Goal: Transaction & Acquisition: Purchase product/service

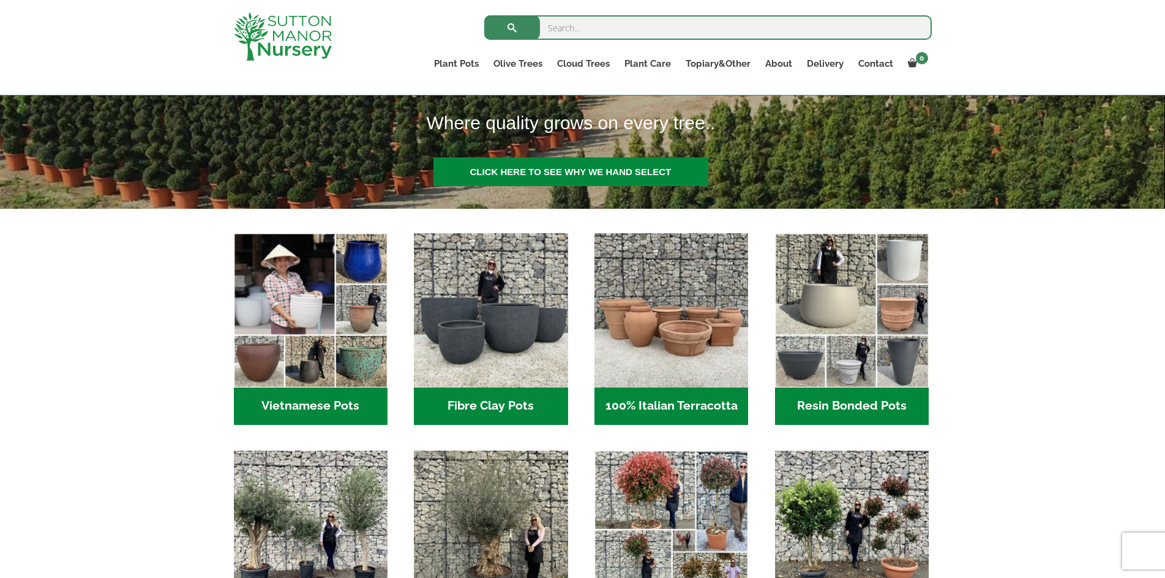
click at [520, 402] on h2 "Fibre Clay Pots (3)" at bounding box center [491, 407] width 154 height 38
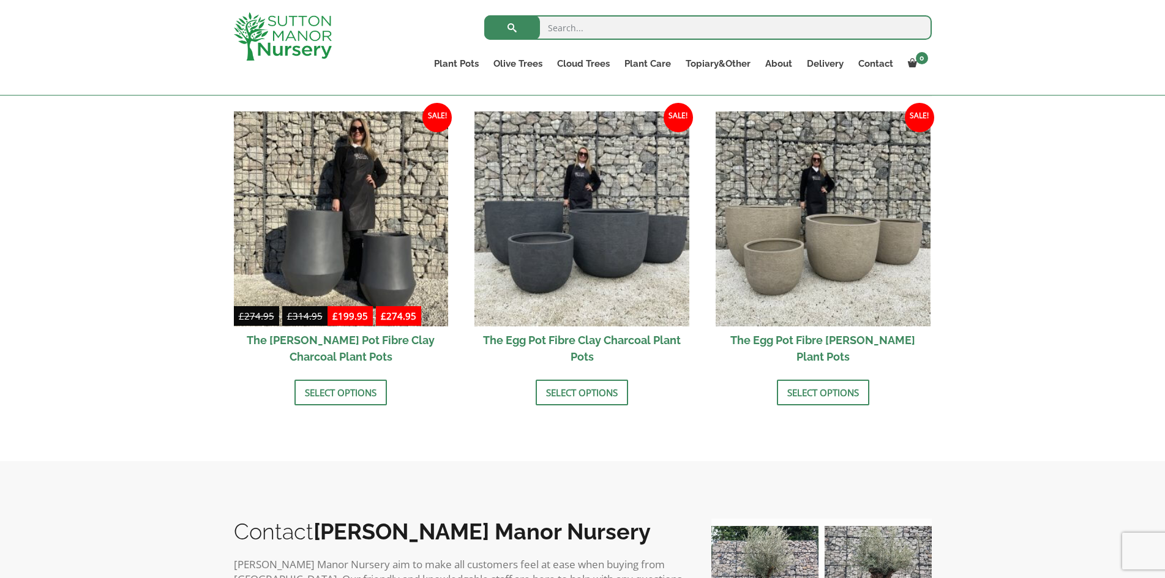
scroll to position [385, 0]
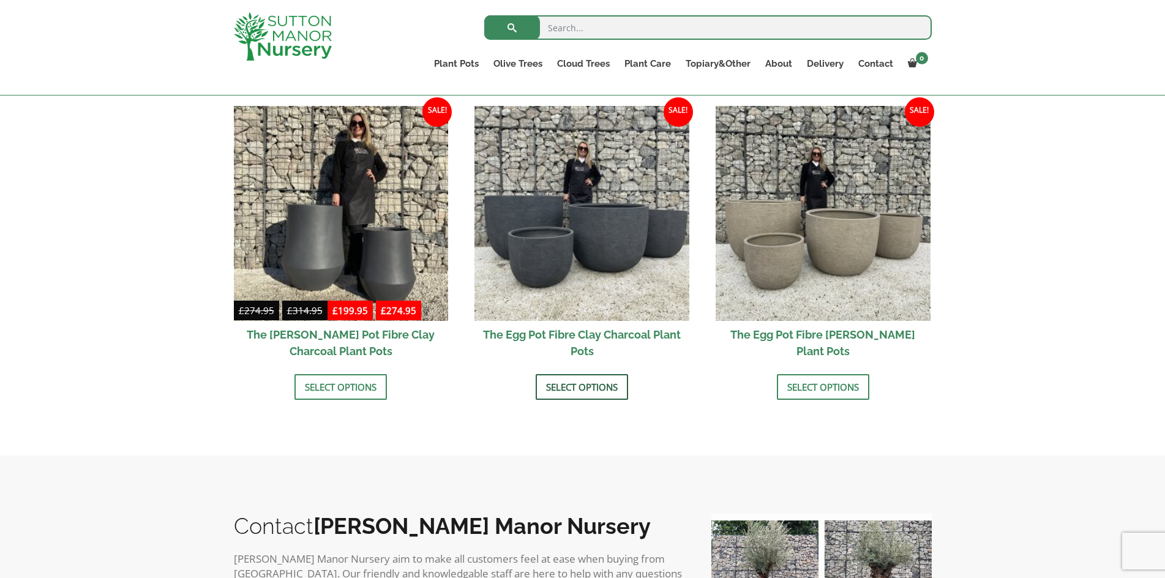
click at [593, 388] on link "Select options" at bounding box center [582, 387] width 92 height 26
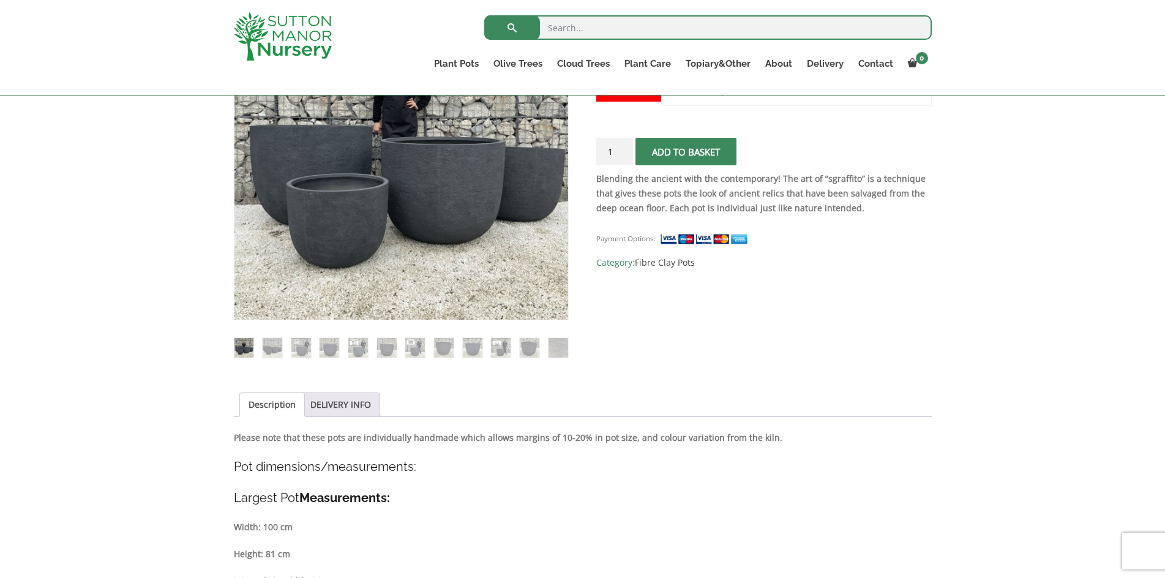
scroll to position [260, 0]
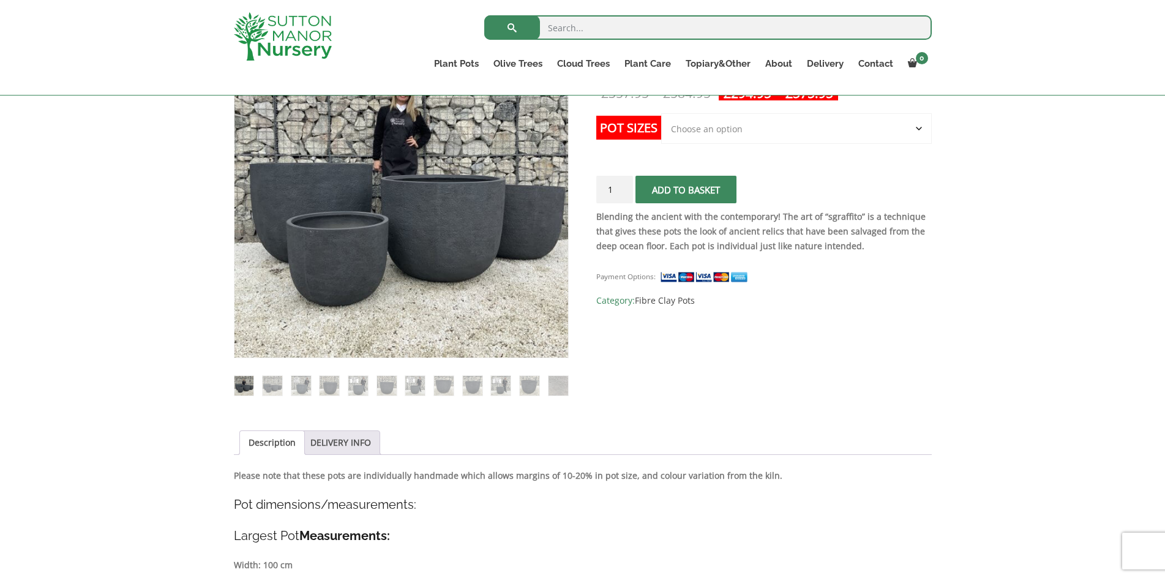
click at [921, 121] on select "Choose an option Click here to buy the 5th To Largest Pot In The Picture Click …" at bounding box center [796, 128] width 270 height 31
click at [661, 113] on select "Choose an option Click here to buy the 5th To Largest Pot In The Picture Click …" at bounding box center [796, 128] width 270 height 31
select select "Click here to buy the 2nd To Largest Pot In The Picture"
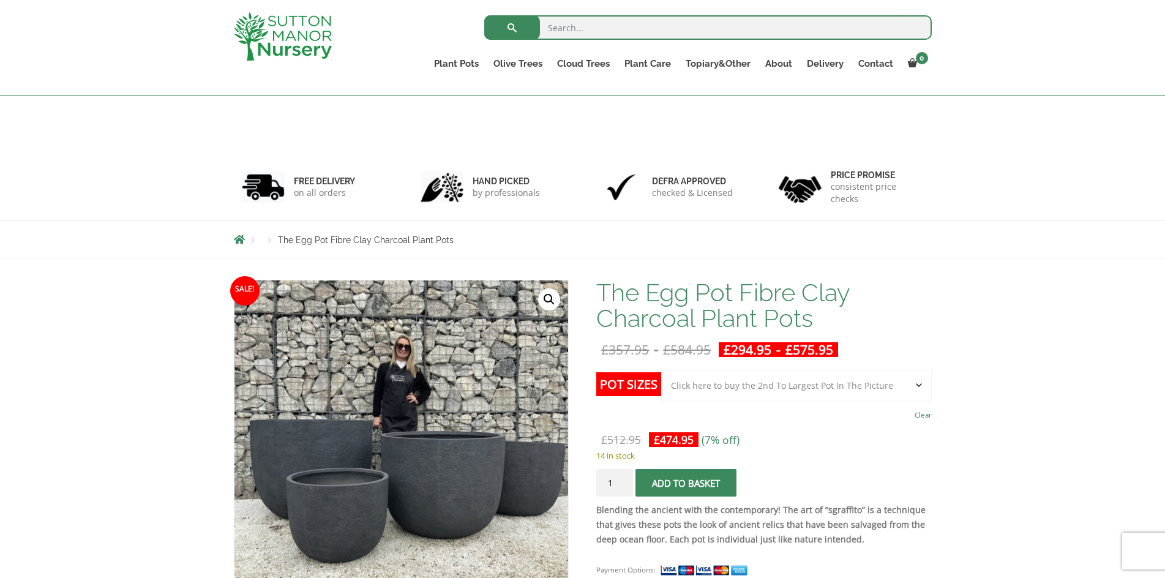
scroll to position [0, 0]
